Goal: Information Seeking & Learning: Compare options

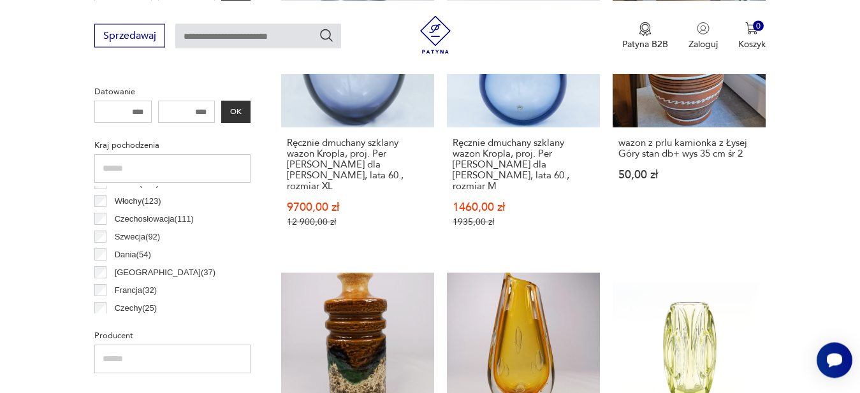
scroll to position [15, 0]
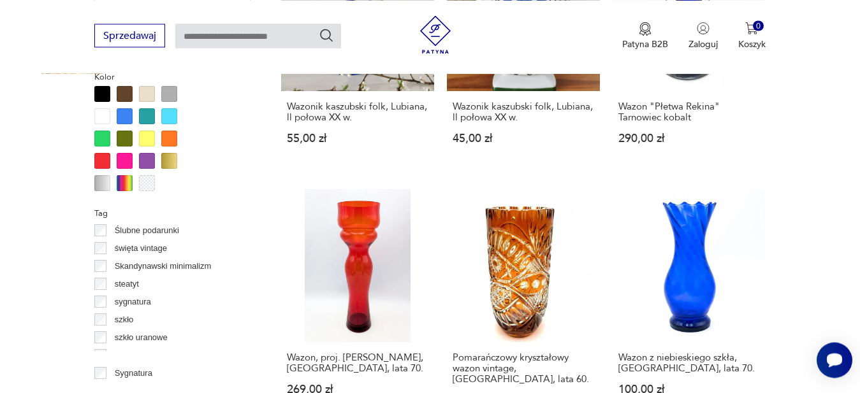
scroll to position [910, 0]
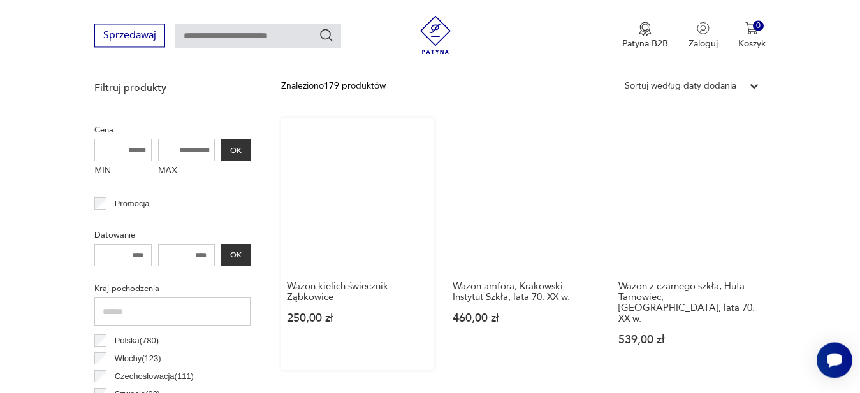
scroll to position [338, 0]
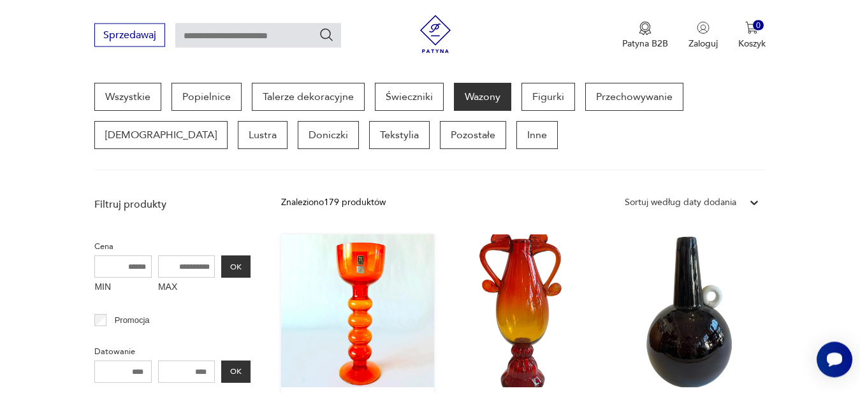
click at [365, 273] on link "Wazon kielich świecznik Ząbkowice 250,00 zł" at bounding box center [357, 361] width 153 height 252
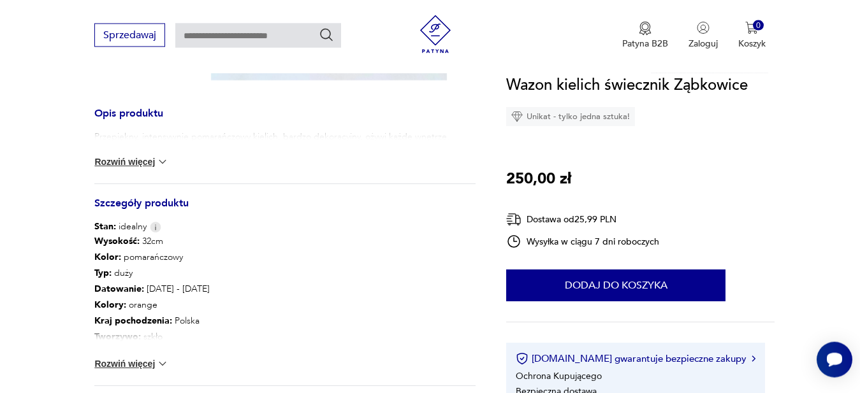
scroll to position [455, 0]
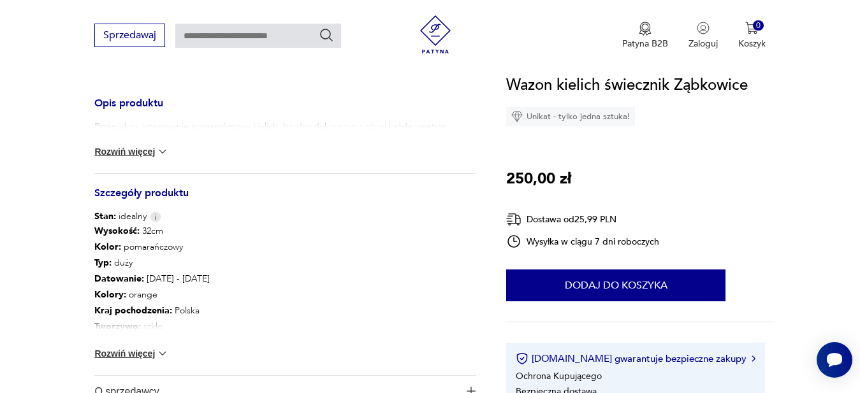
drag, startPoint x: 121, startPoint y: 352, endPoint x: 378, endPoint y: 328, distance: 258.0
click at [129, 351] on button "Rozwiń więcej" at bounding box center [131, 353] width 74 height 13
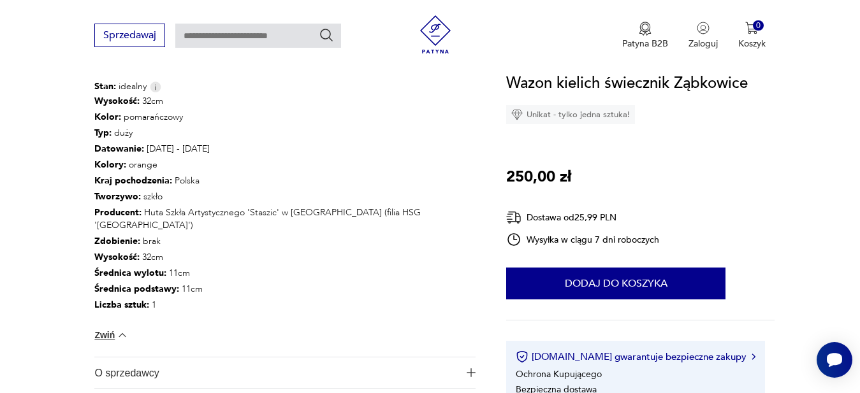
scroll to position [650, 0]
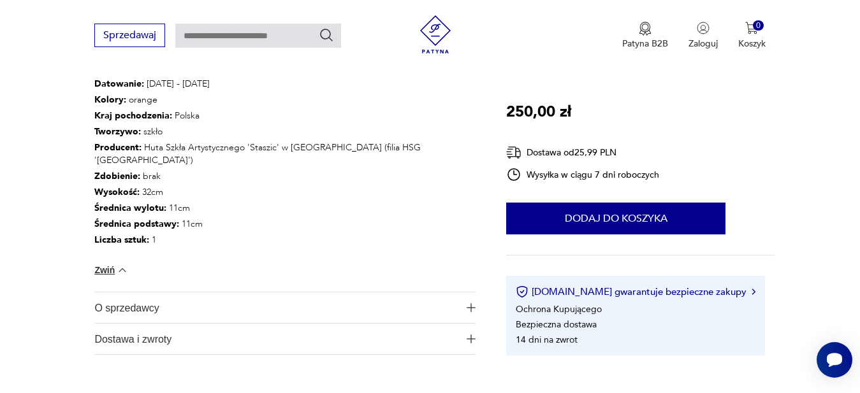
click at [142, 308] on span "O sprzedawcy" at bounding box center [276, 308] width 364 height 31
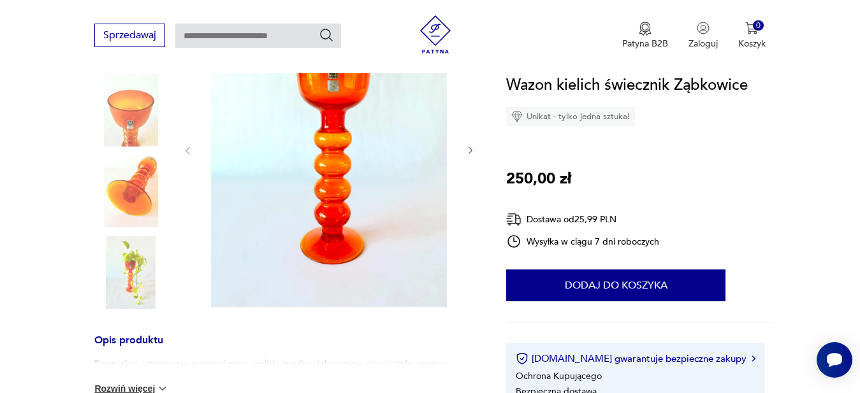
scroll to position [130, 0]
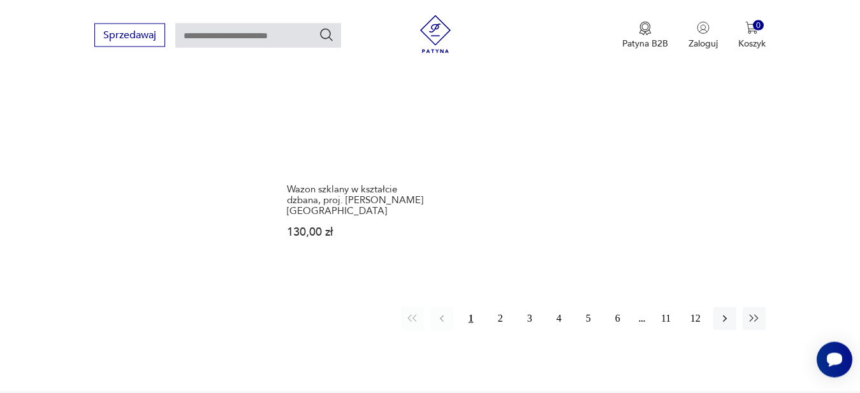
scroll to position [1990, 0]
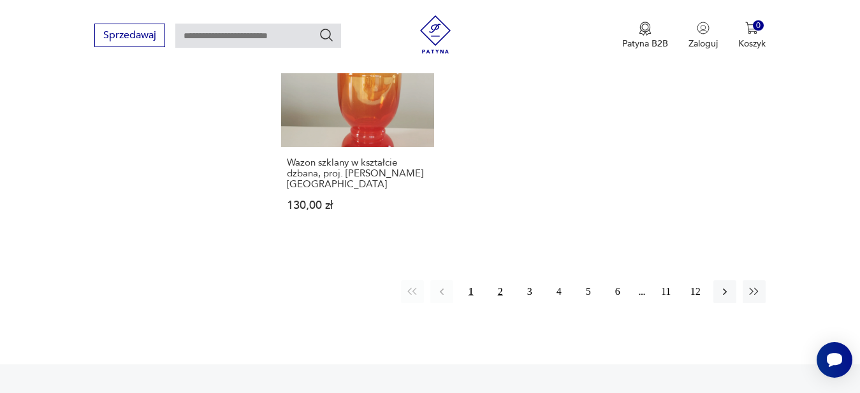
click at [500, 280] on button "2" at bounding box center [500, 291] width 23 height 23
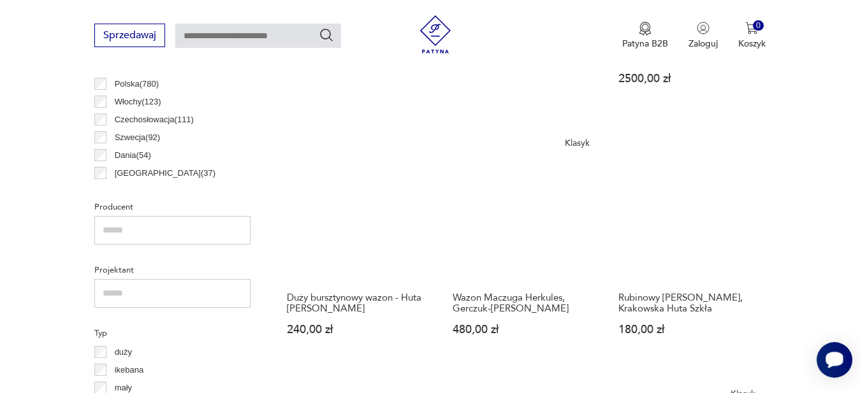
scroll to position [729, 0]
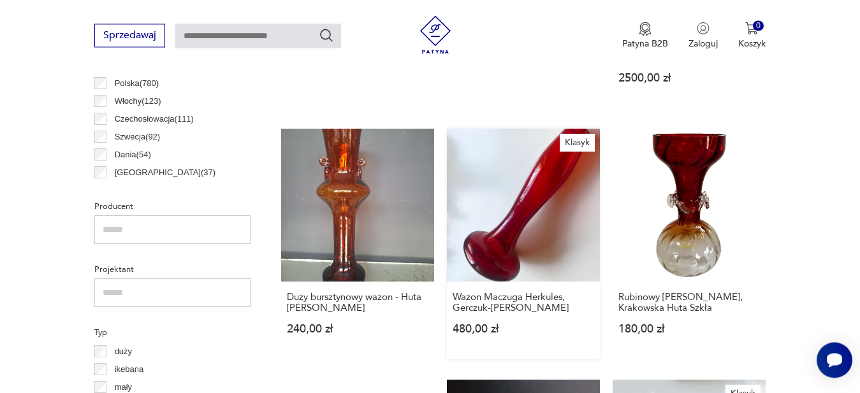
click at [501, 253] on link "Klasyk Wazon Maczuga Herkules, Gerczuk-[PERSON_NAME] 480,00 zł" at bounding box center [523, 244] width 153 height 231
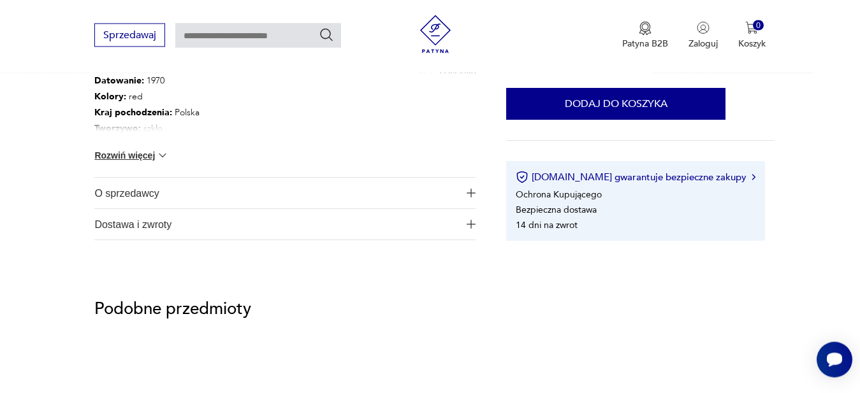
scroll to position [715, 0]
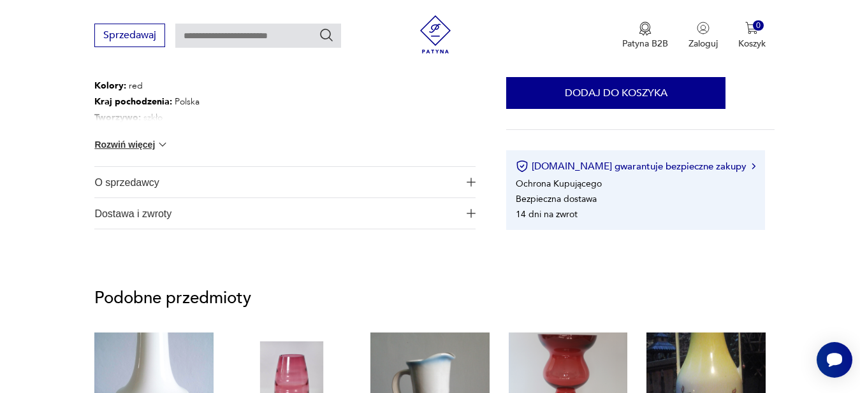
drag, startPoint x: 143, startPoint y: 183, endPoint x: 177, endPoint y: 187, distance: 34.6
click at [148, 183] on span "O sprzedawcy" at bounding box center [276, 182] width 364 height 31
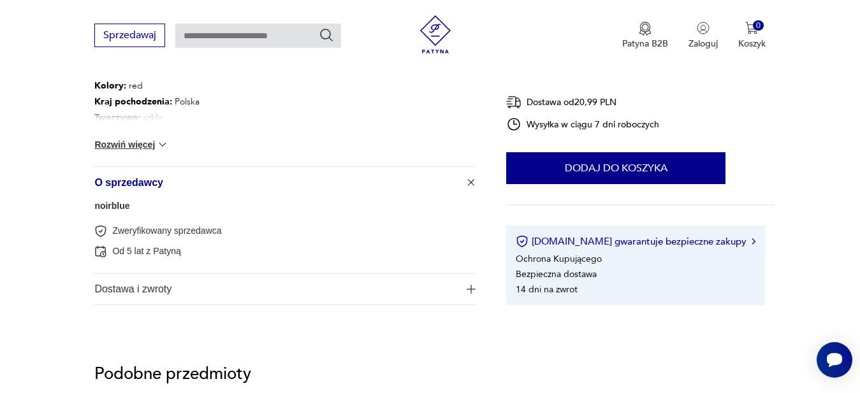
click at [132, 141] on button "Rozwiń więcej" at bounding box center [131, 144] width 74 height 13
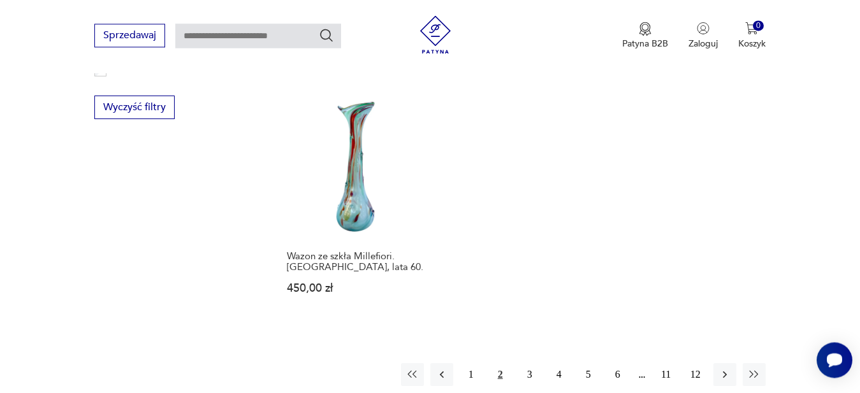
scroll to position [1892, 0]
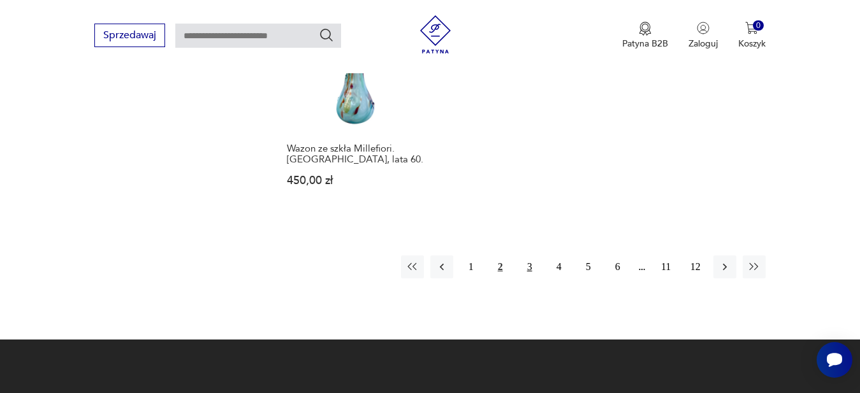
click at [526, 256] on button "3" at bounding box center [529, 267] width 23 height 23
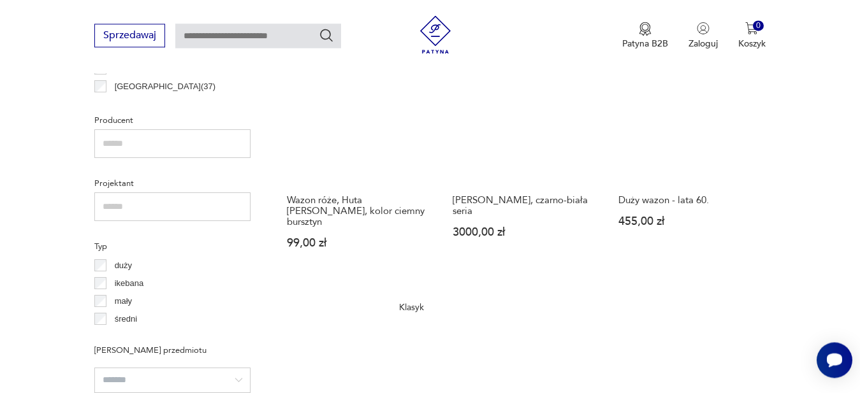
scroll to position [924, 0]
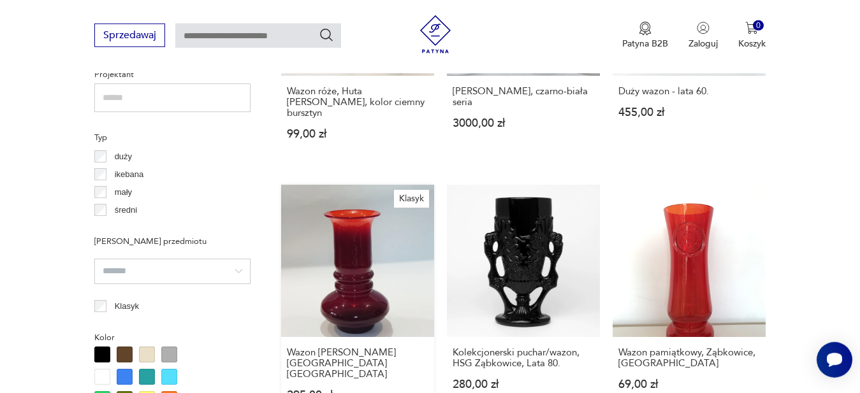
click at [356, 279] on link "Klasyk Wazon [PERSON_NAME][GEOGRAPHIC_DATA], Pijaczewska 295,00 zł" at bounding box center [357, 306] width 153 height 242
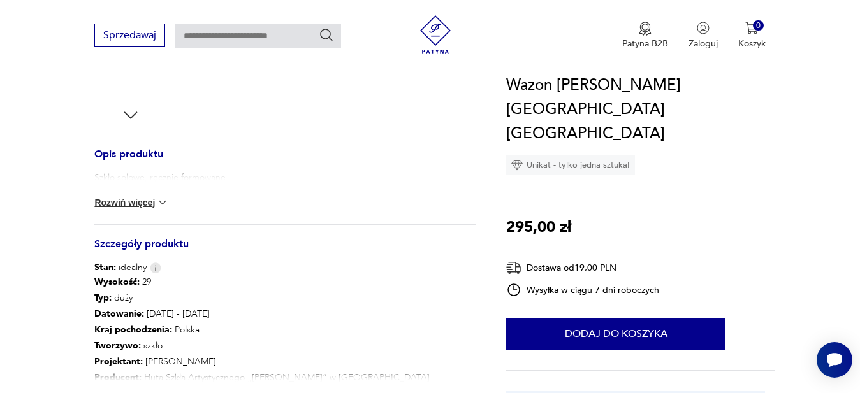
scroll to position [585, 0]
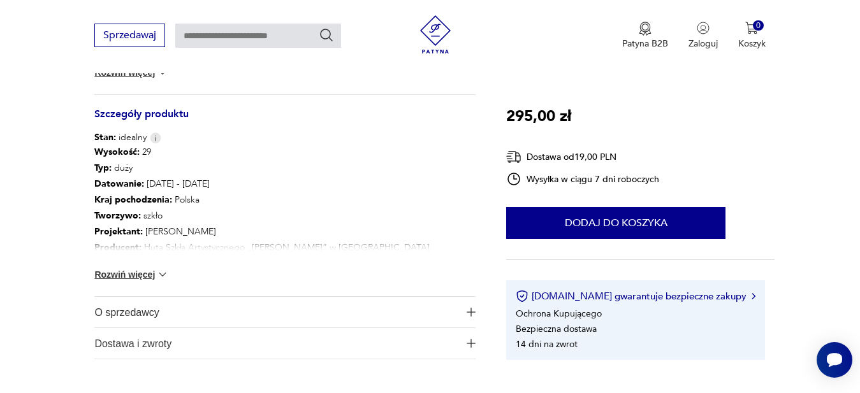
click at [141, 277] on button "Rozwiń więcej" at bounding box center [131, 274] width 74 height 13
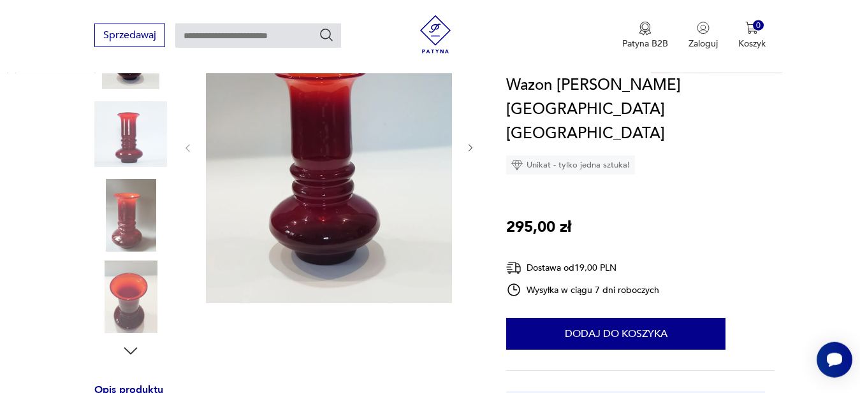
scroll to position [130, 0]
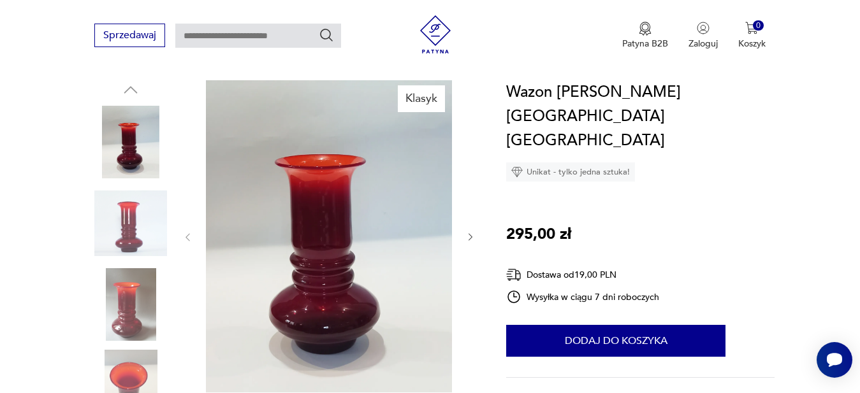
click at [473, 238] on icon "button" at bounding box center [470, 237] width 11 height 11
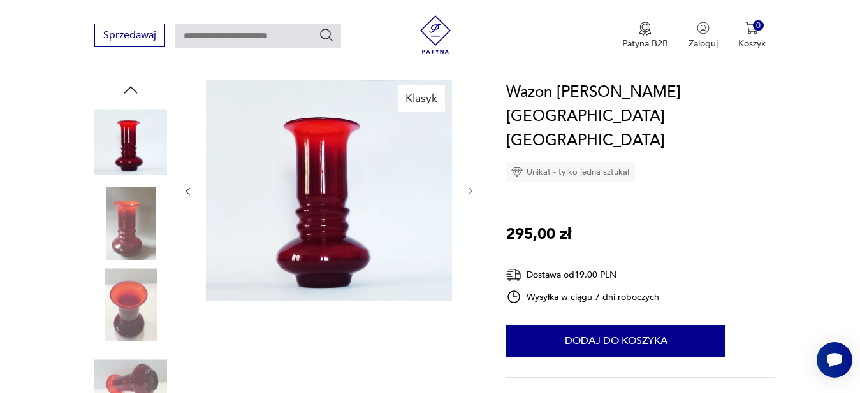
click at [472, 191] on icon "button" at bounding box center [470, 192] width 4 height 8
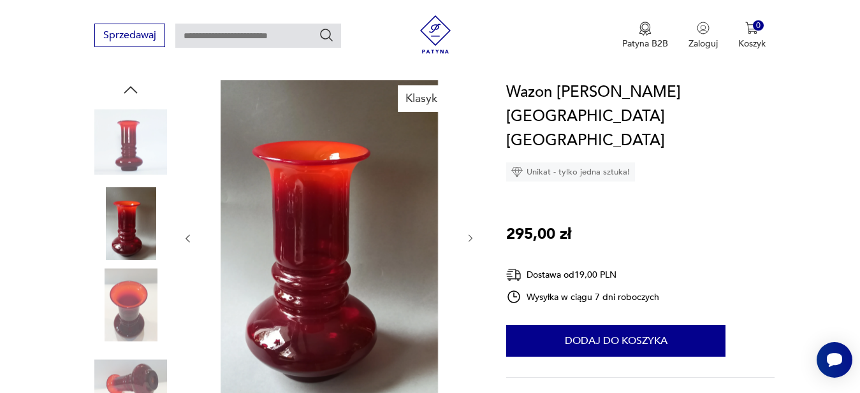
click at [474, 238] on icon "button" at bounding box center [470, 238] width 11 height 11
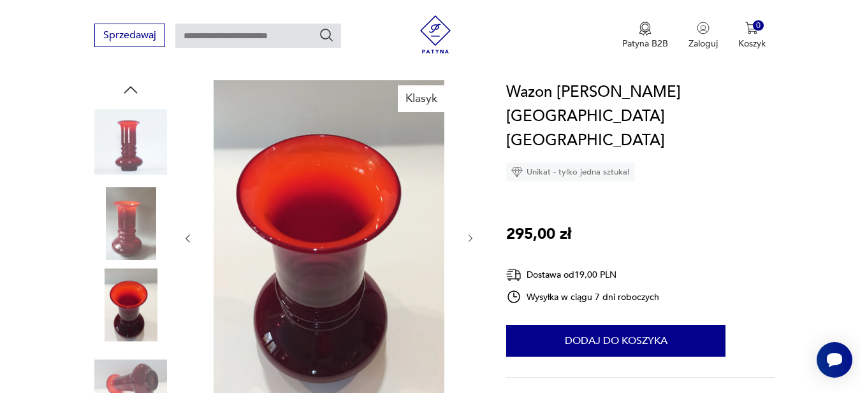
click at [474, 238] on icon "button" at bounding box center [470, 238] width 11 height 11
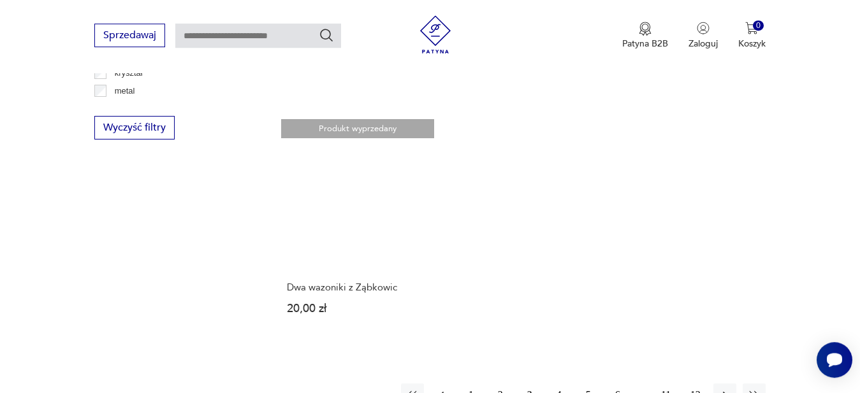
scroll to position [1827, 0]
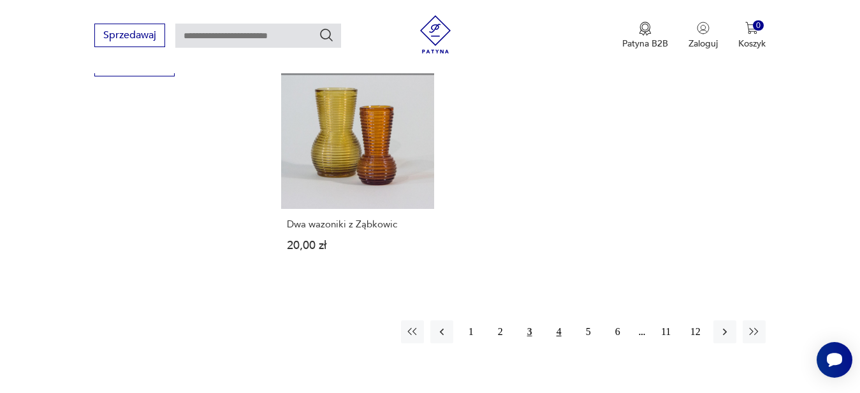
click at [556, 321] on button "4" at bounding box center [559, 332] width 23 height 23
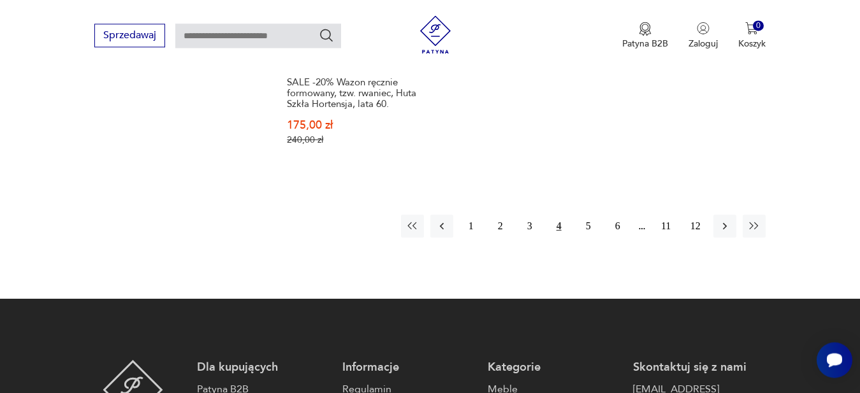
scroll to position [1964, 0]
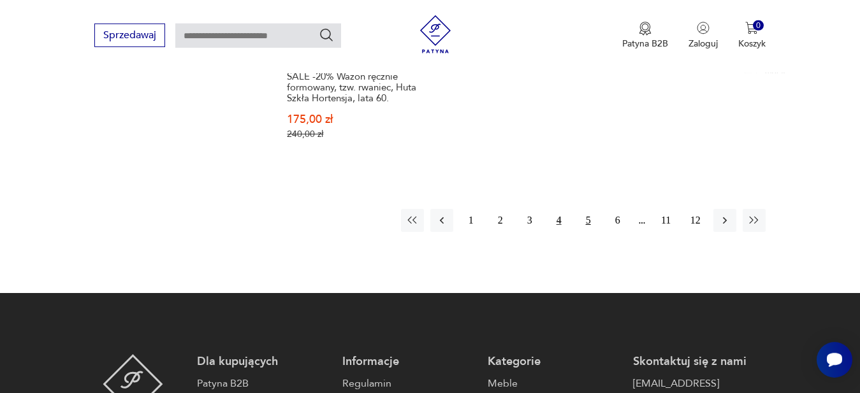
click at [585, 221] on button "5" at bounding box center [588, 220] width 23 height 23
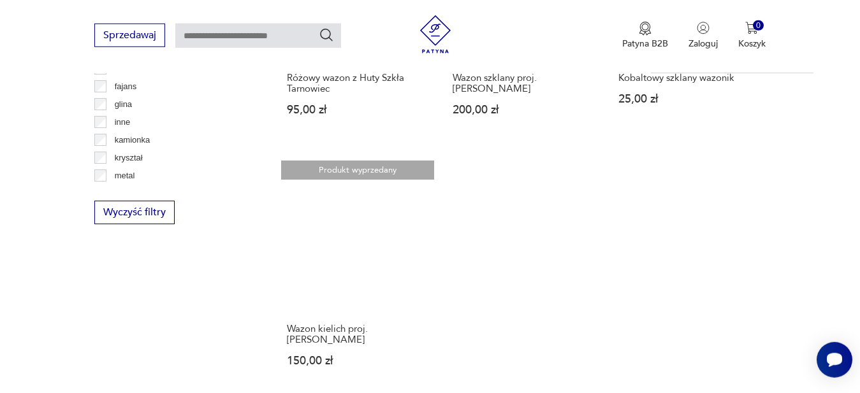
scroll to position [1769, 0]
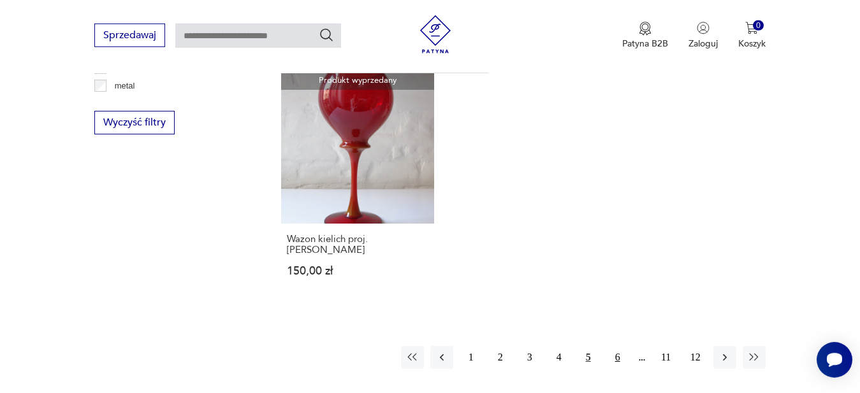
click at [618, 357] on button "6" at bounding box center [617, 357] width 23 height 23
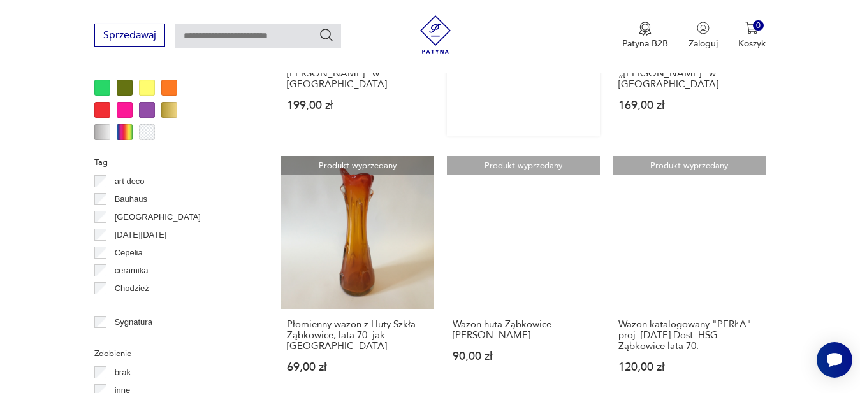
scroll to position [1249, 0]
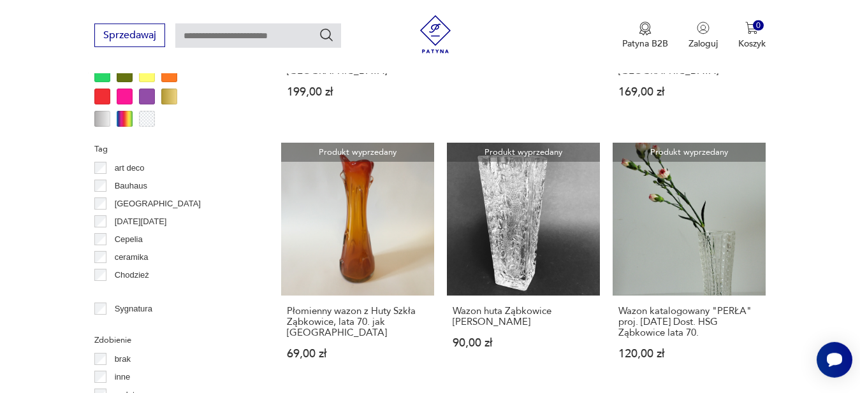
scroll to position [1769, 0]
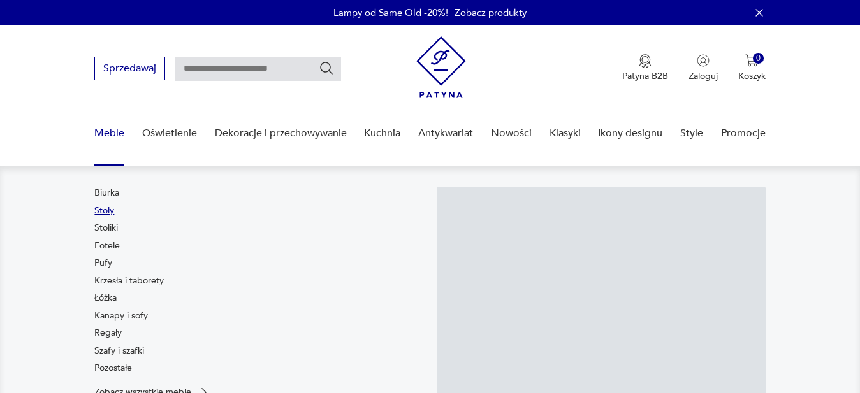
click at [107, 212] on link "Stoły" at bounding box center [104, 211] width 20 height 13
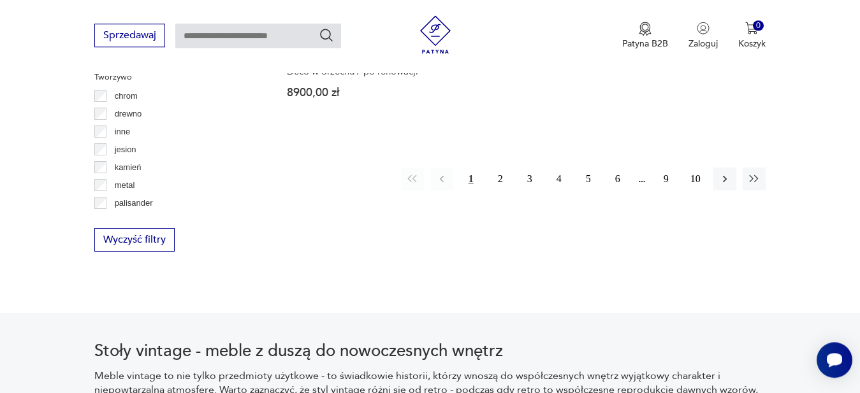
scroll to position [1899, 0]
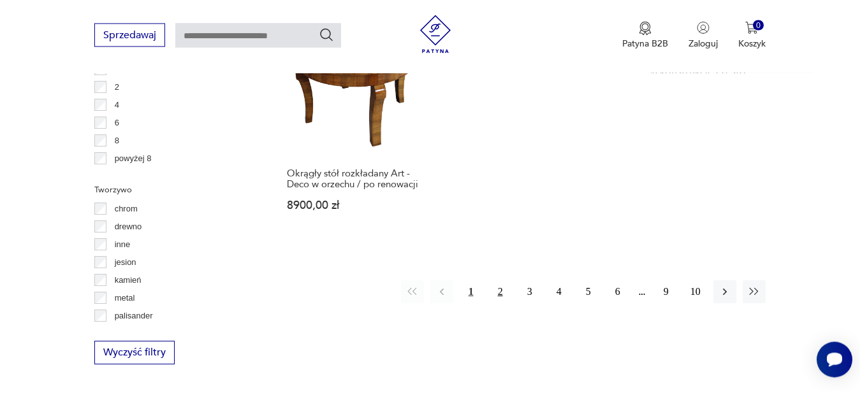
click at [500, 281] on button "2" at bounding box center [500, 292] width 23 height 23
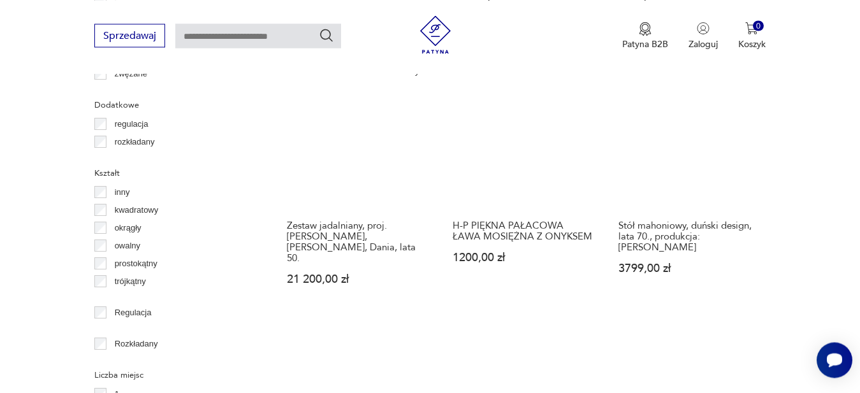
scroll to position [1769, 0]
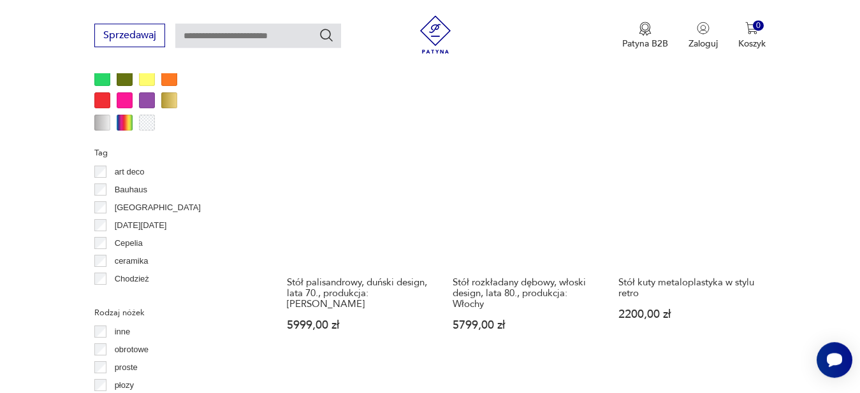
scroll to position [1249, 0]
